Goal: Navigation & Orientation: Find specific page/section

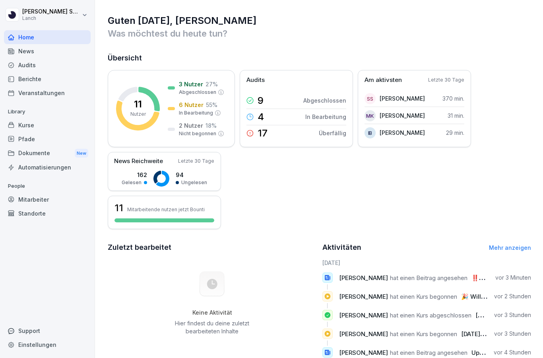
click at [33, 154] on div "Dokumente New" at bounding box center [47, 153] width 87 height 15
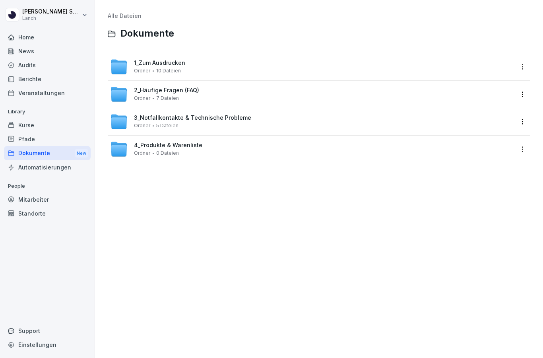
click at [23, 33] on div "Home" at bounding box center [47, 37] width 87 height 14
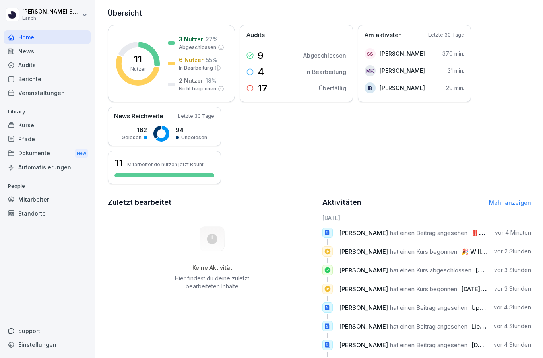
scroll to position [45, 0]
click at [256, 90] on div "17" at bounding box center [256, 88] width 21 height 11
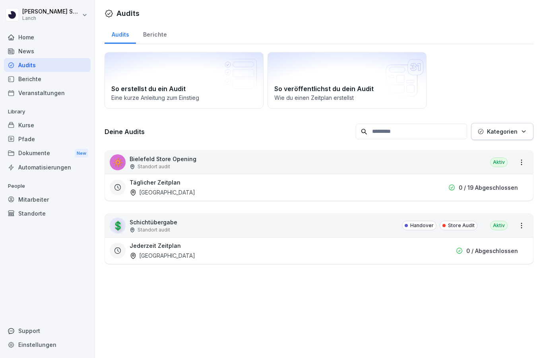
click at [211, 235] on div "💲 Schichtübergabe Standort audit Handover Store Audit Aktiv" at bounding box center [319, 225] width 428 height 23
click at [42, 152] on div "Dokumente New" at bounding box center [47, 153] width 87 height 15
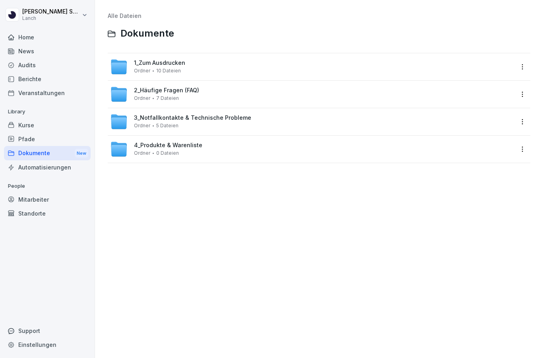
click at [29, 79] on div "Berichte" at bounding box center [47, 79] width 87 height 14
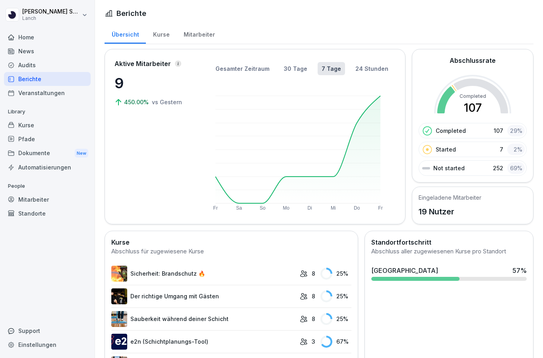
click at [27, 127] on div "Kurse" at bounding box center [47, 125] width 87 height 14
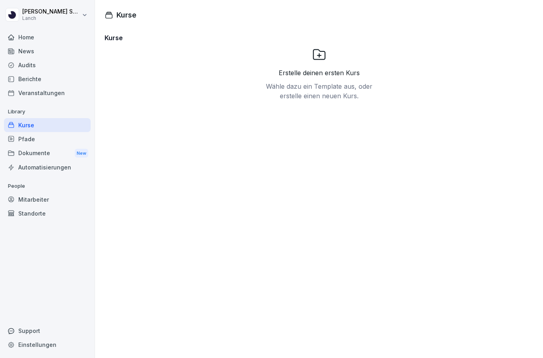
click at [32, 31] on div "Home" at bounding box center [47, 37] width 87 height 14
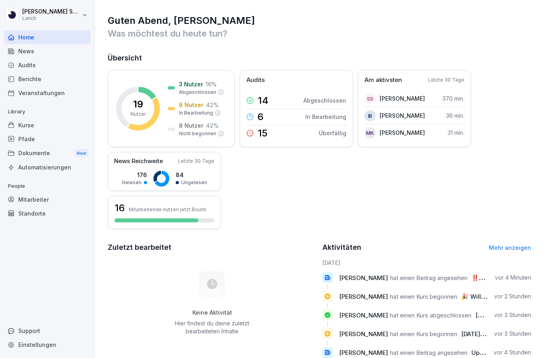
click at [136, 109] on p "19" at bounding box center [138, 104] width 10 height 10
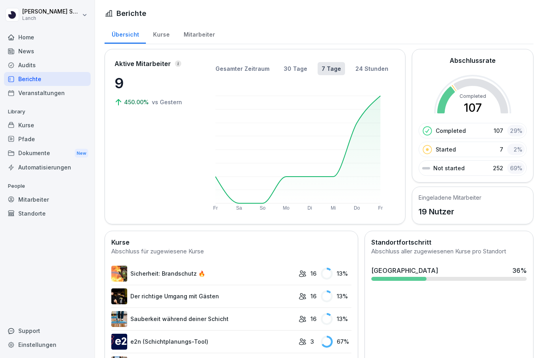
click at [165, 32] on div "Kurse" at bounding box center [161, 33] width 31 height 20
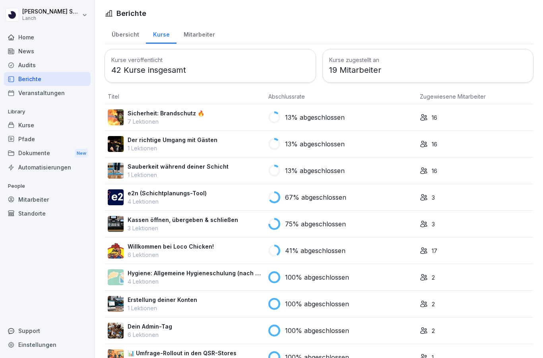
click at [199, 34] on div "Mitarbeiter" at bounding box center [198, 33] width 45 height 20
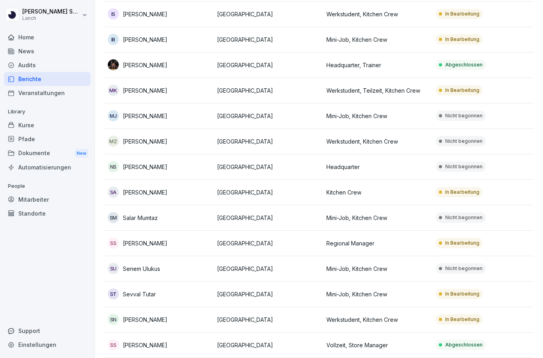
scroll to position [188, 0]
click at [134, 191] on p "[PERSON_NAME]" at bounding box center [145, 192] width 45 height 8
